Goal: Transaction & Acquisition: Purchase product/service

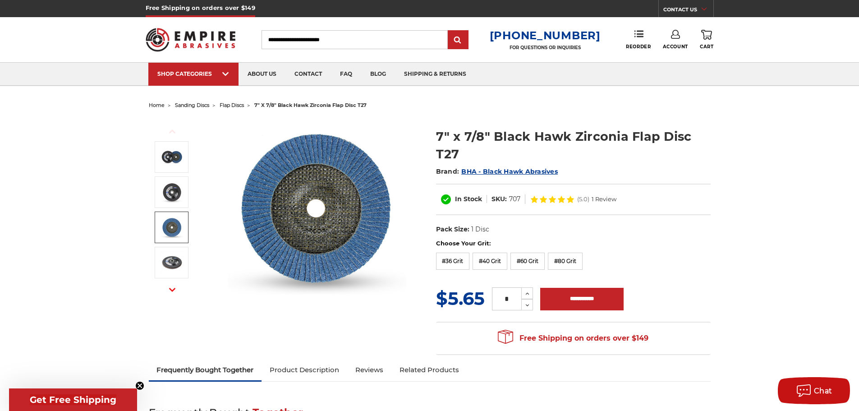
click at [166, 229] on img at bounding box center [171, 227] width 23 height 23
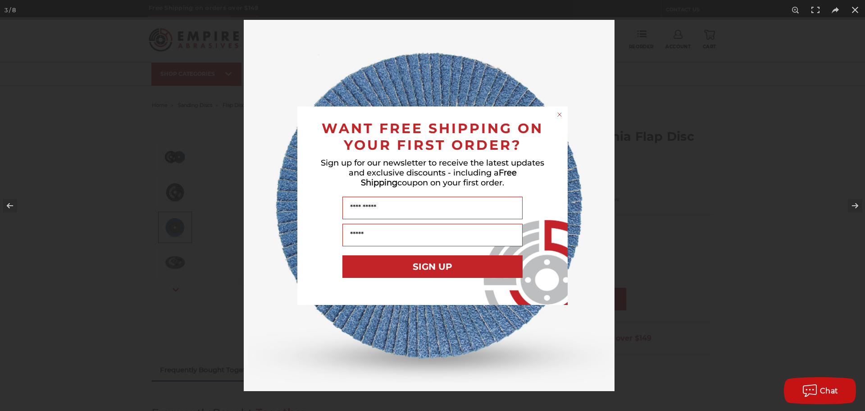
drag, startPoint x: 512, startPoint y: 133, endPoint x: 562, endPoint y: 112, distance: 54.2
click at [562, 112] on circle "Close dialog" at bounding box center [560, 114] width 9 height 9
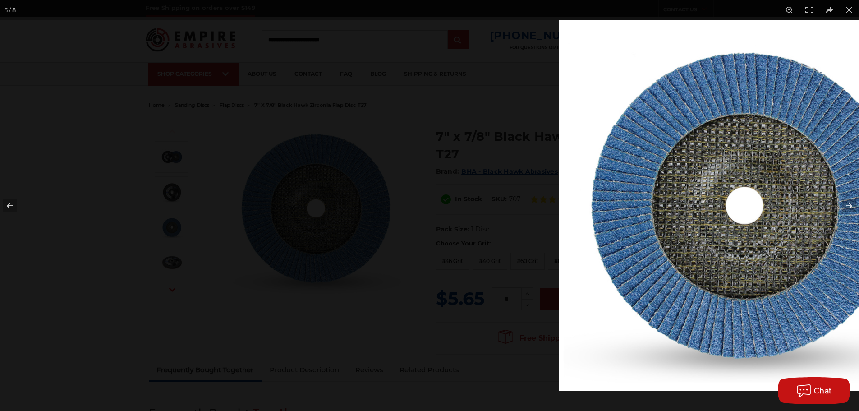
click at [693, 121] on img at bounding box center [744, 205] width 371 height 371
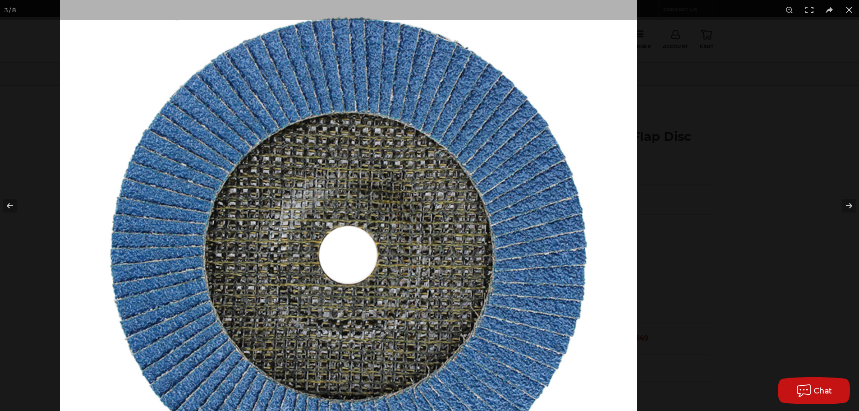
click at [398, 179] on img at bounding box center [348, 254] width 577 height 577
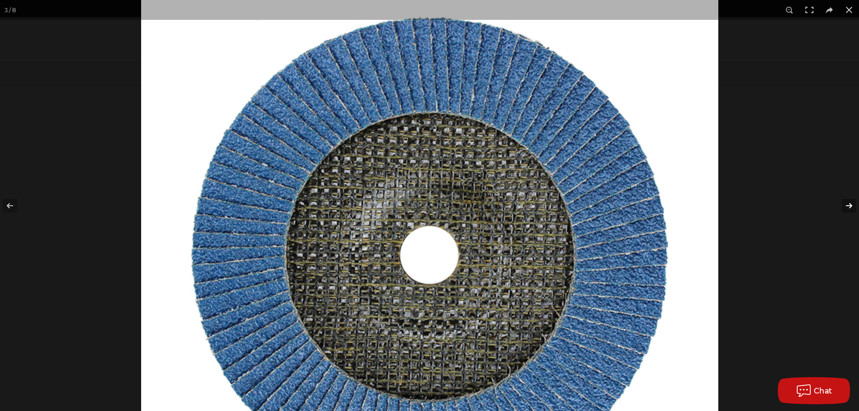
click at [850, 205] on button at bounding box center [843, 205] width 32 height 45
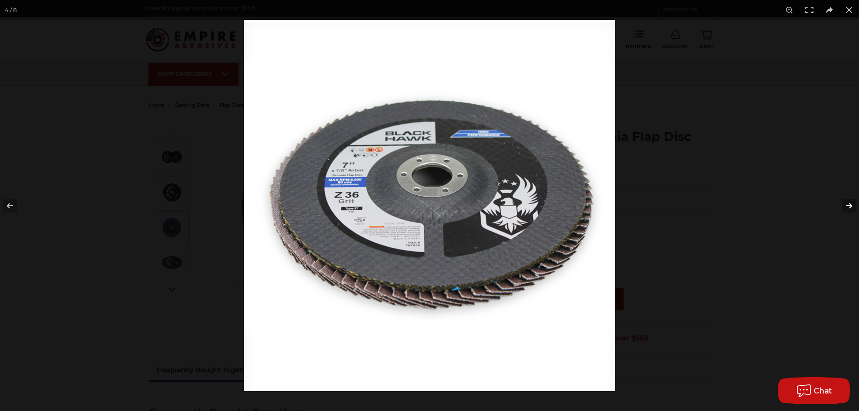
click at [850, 205] on button at bounding box center [843, 205] width 32 height 45
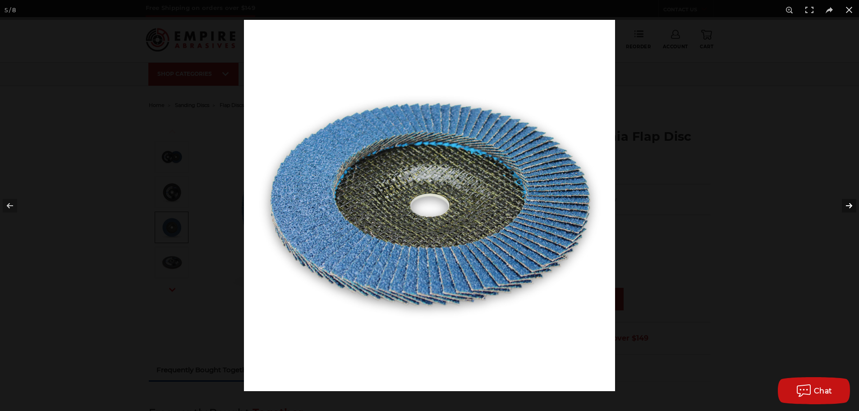
click at [850, 205] on button at bounding box center [843, 205] width 32 height 45
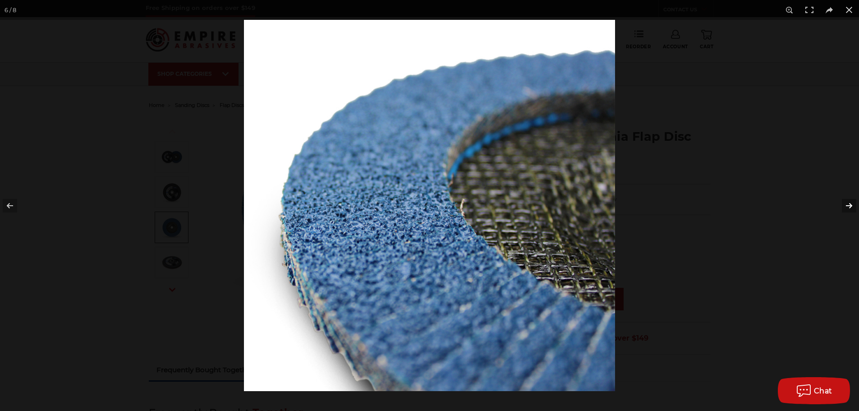
click at [850, 205] on button at bounding box center [843, 205] width 32 height 45
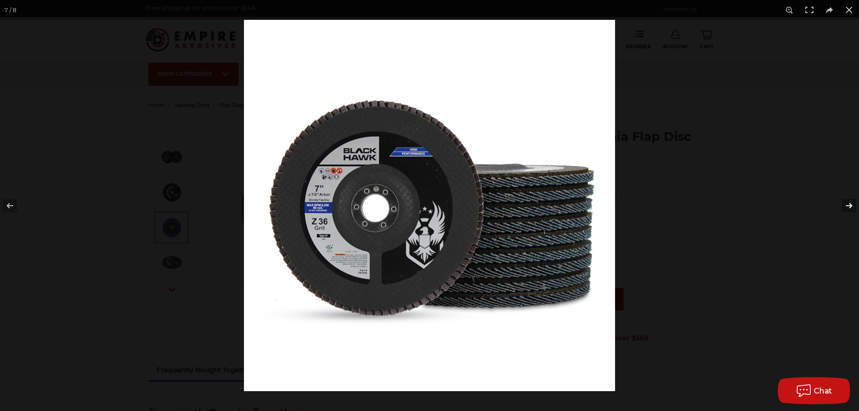
click at [850, 205] on button at bounding box center [843, 205] width 32 height 45
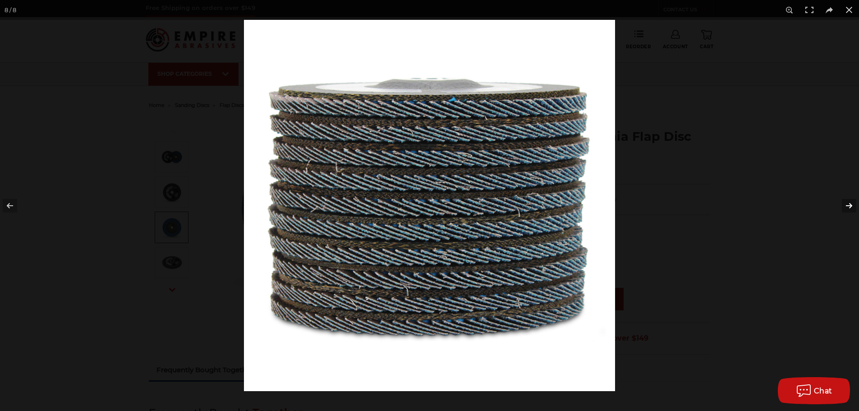
click at [850, 205] on button at bounding box center [843, 205] width 32 height 45
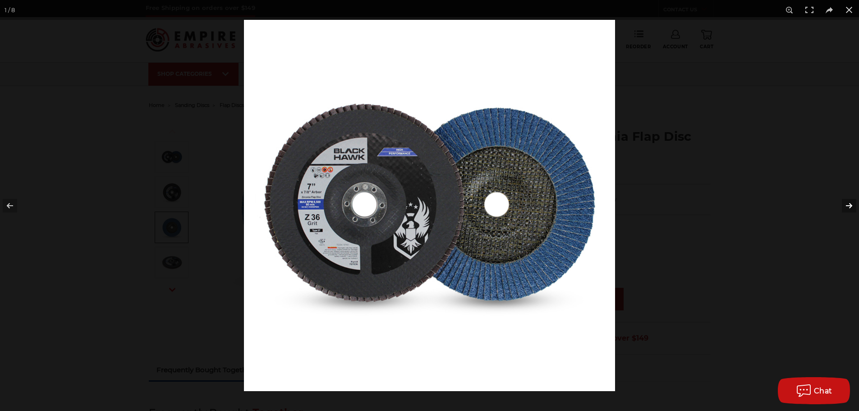
click at [850, 205] on button at bounding box center [843, 205] width 32 height 45
